Goal: Navigation & Orientation: Find specific page/section

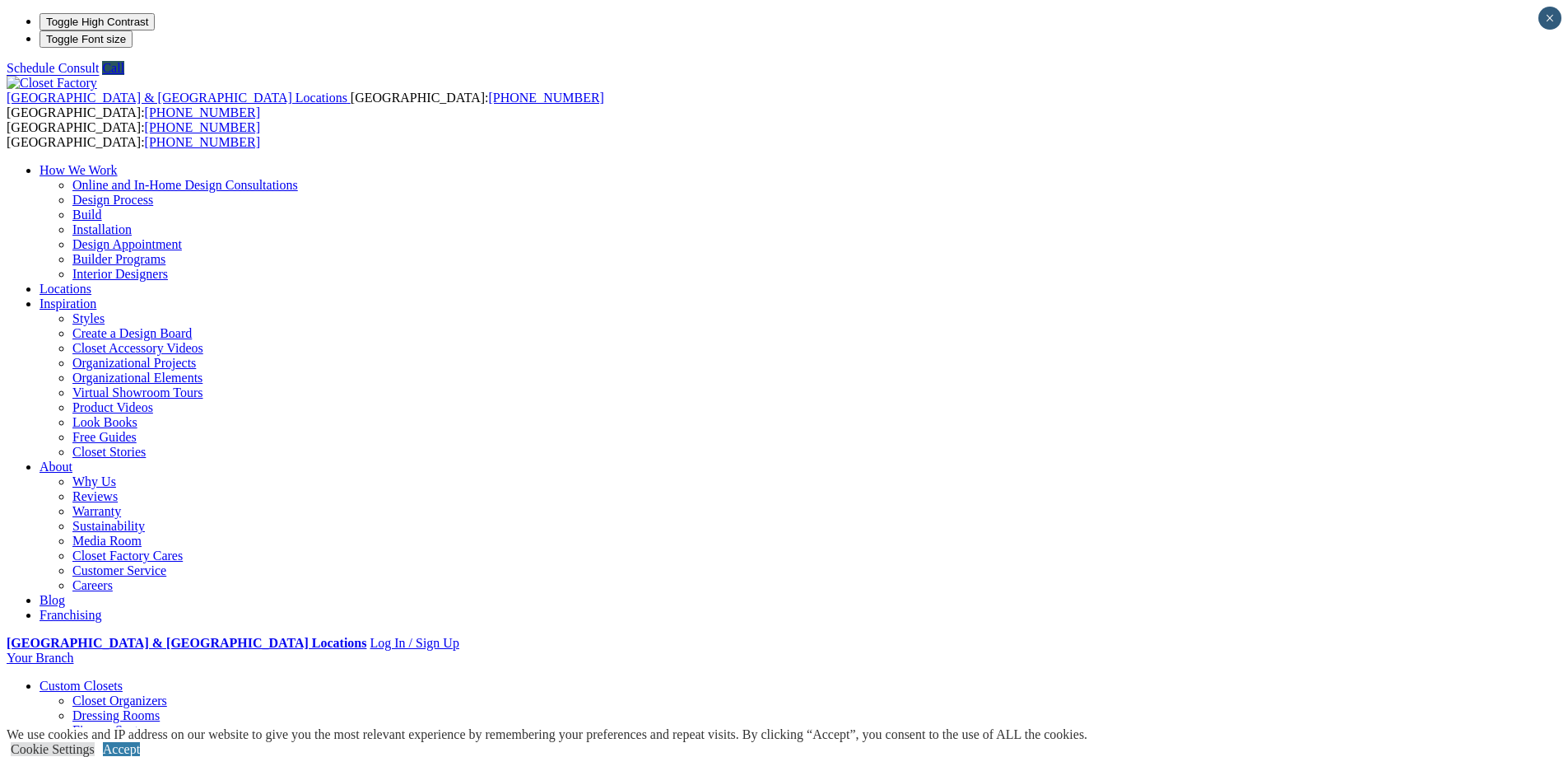
click at [123, 679] on link "Custom Closets" at bounding box center [81, 686] width 83 height 14
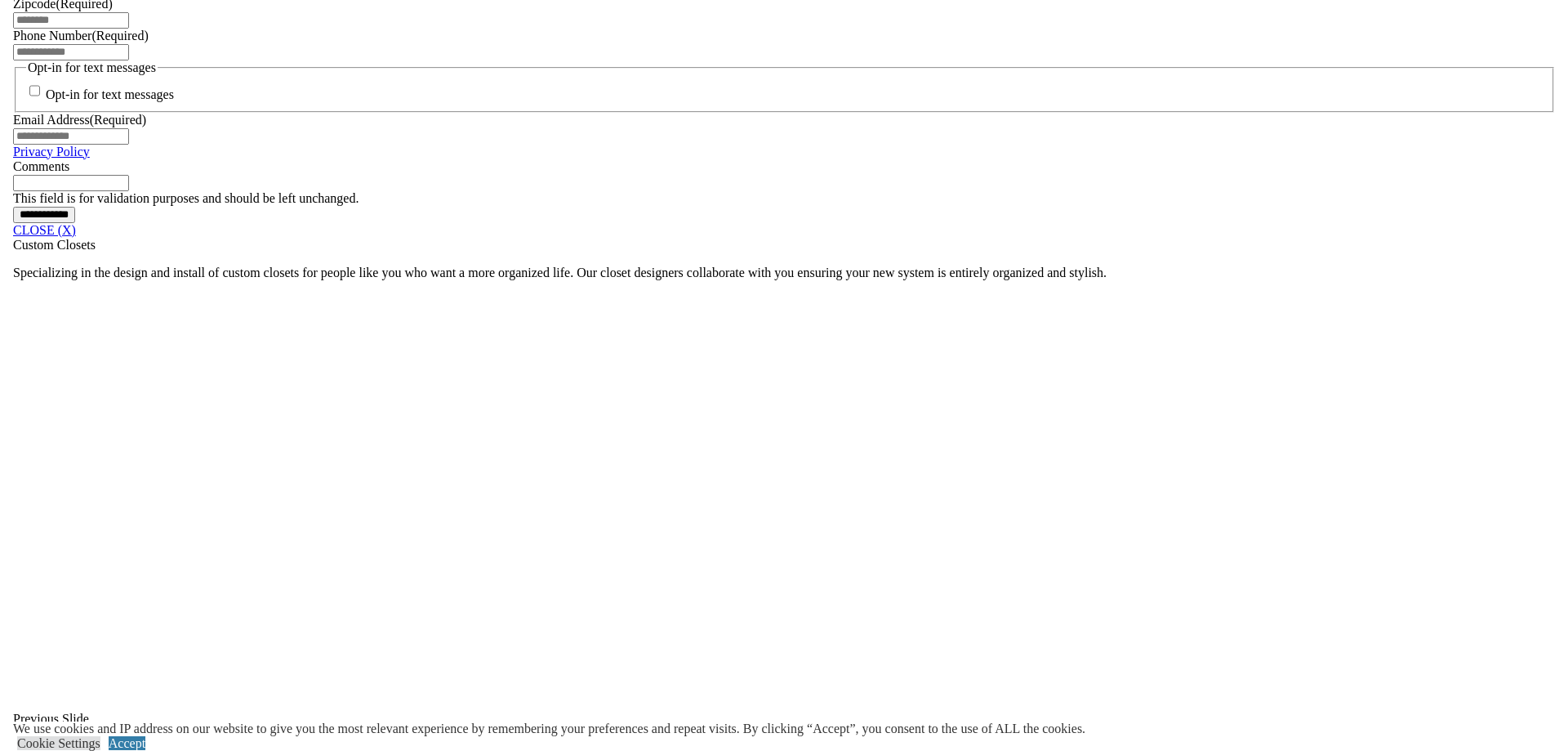
scroll to position [1307, 0]
